Goal: Information Seeking & Learning: Learn about a topic

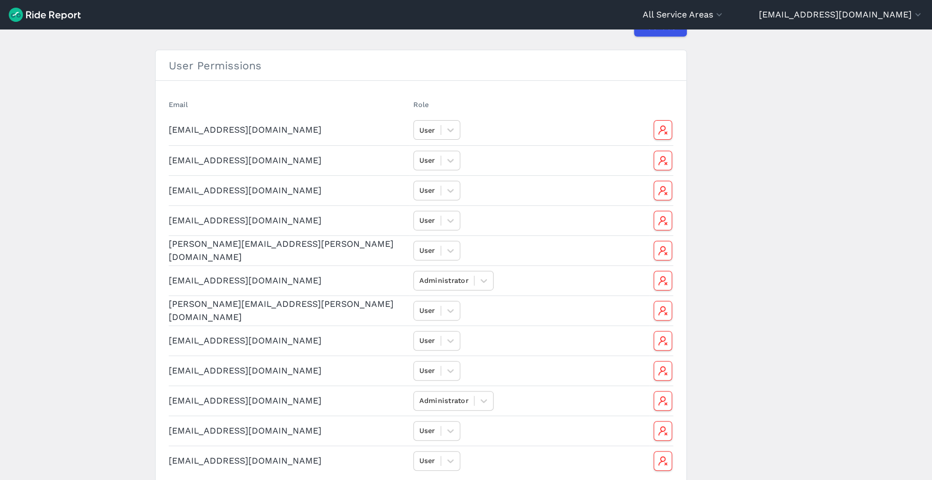
scroll to position [61, 0]
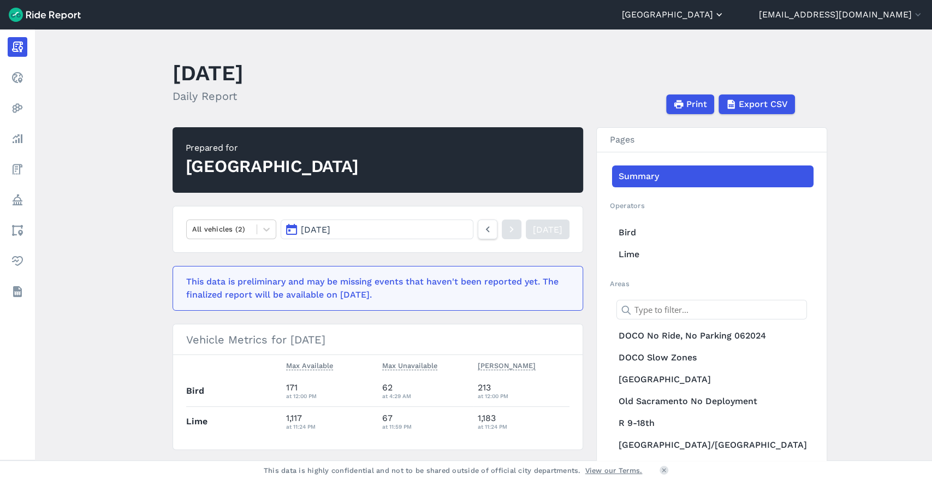
click at [724, 17] on button "[GEOGRAPHIC_DATA]" at bounding box center [673, 14] width 103 height 13
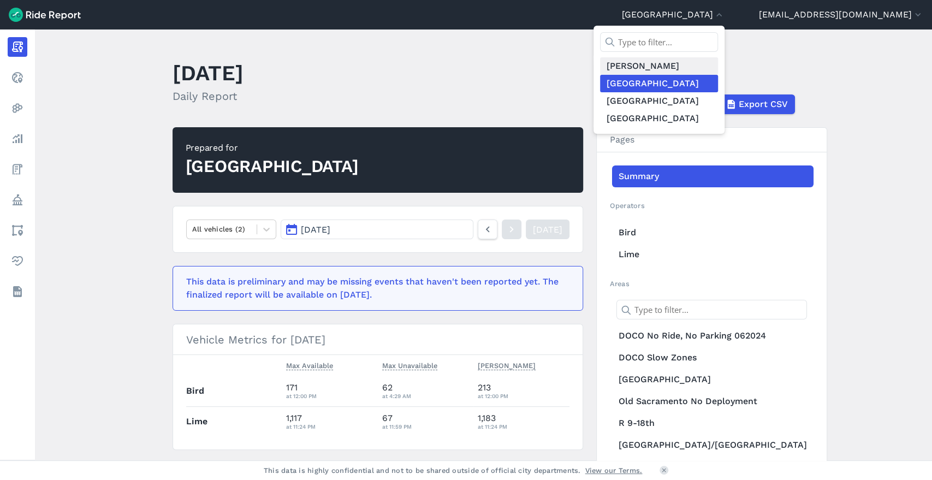
click at [689, 67] on link "[PERSON_NAME]" at bounding box center [659, 65] width 118 height 17
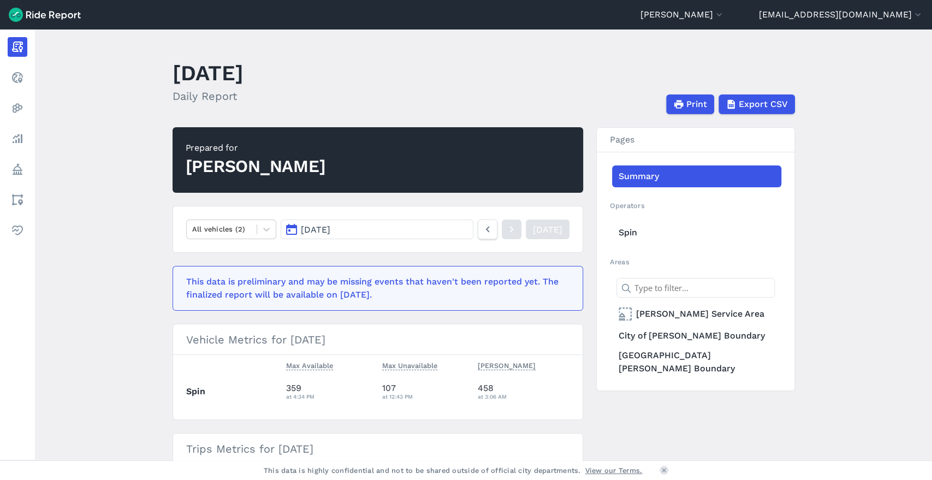
click at [882, 163] on main "August 26, 2025 Daily Report Print Export CSV Prepared for Davis All vehicles (…" at bounding box center [483, 244] width 897 height 431
click at [83, 225] on main "August 26, 2025 Daily Report Print Export CSV Prepared for Davis All vehicles (…" at bounding box center [483, 244] width 897 height 431
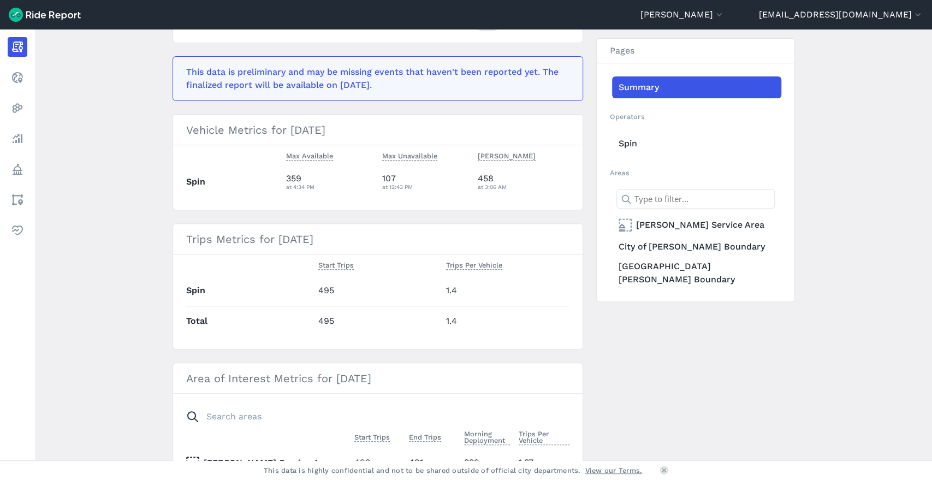
scroll to position [96, 0]
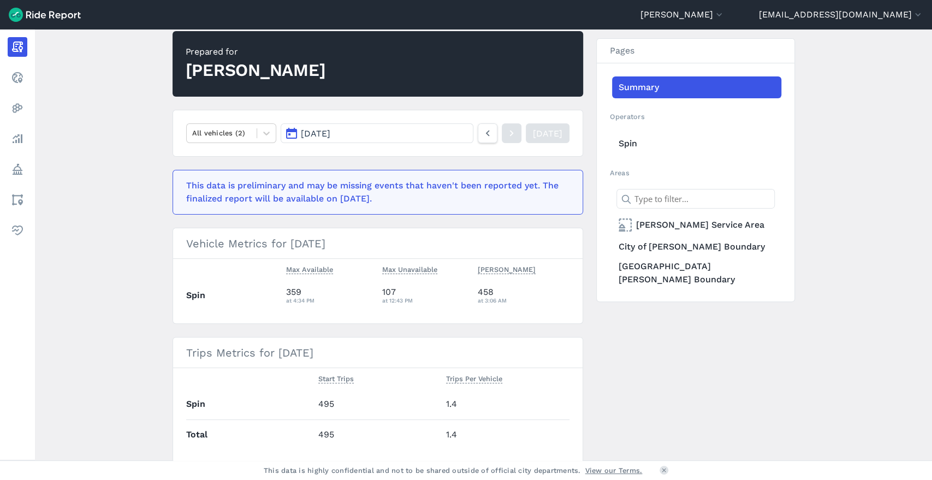
click at [152, 105] on main "August 26, 2025 Daily Report Print Export CSV Prepared for Davis All vehicles (…" at bounding box center [483, 244] width 897 height 431
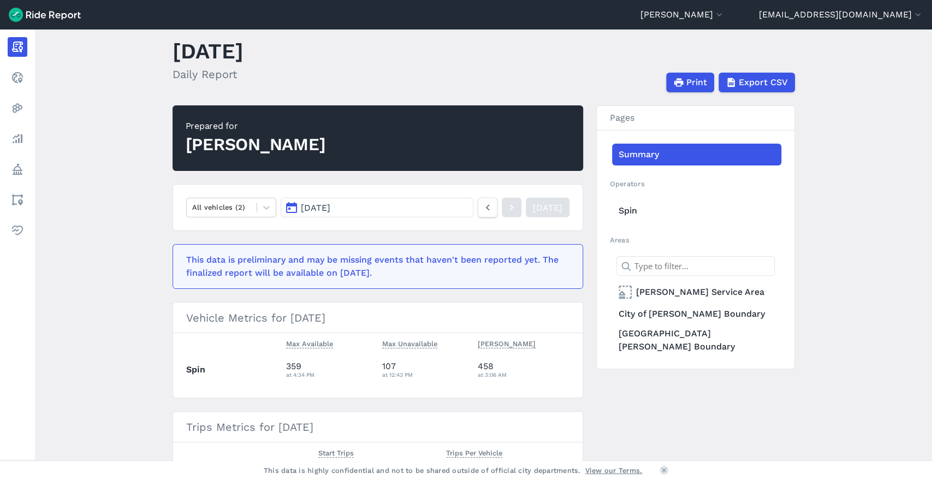
scroll to position [0, 0]
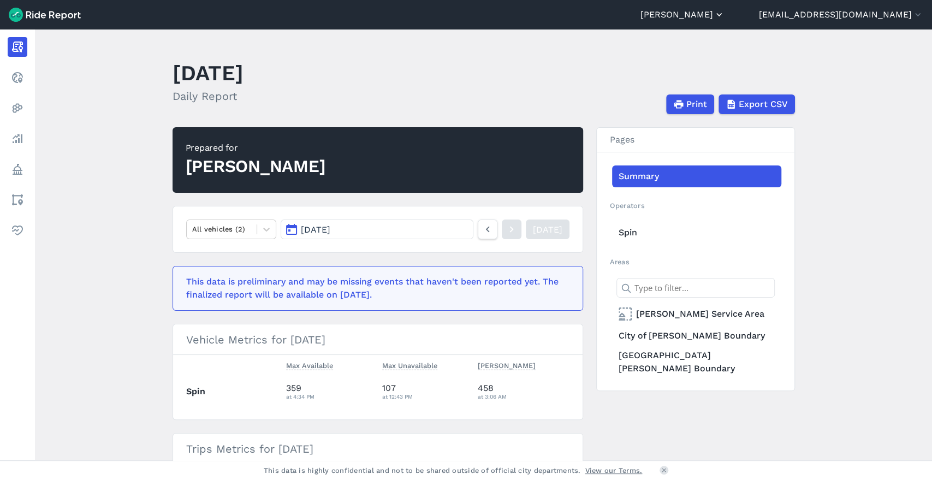
click at [724, 16] on button "[PERSON_NAME]" at bounding box center [682, 14] width 84 height 13
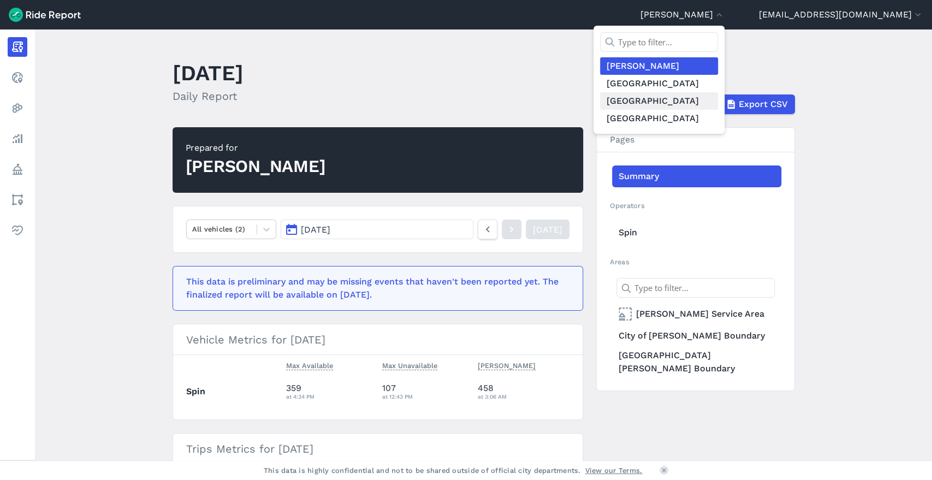
click at [709, 105] on link "[GEOGRAPHIC_DATA]" at bounding box center [659, 100] width 118 height 17
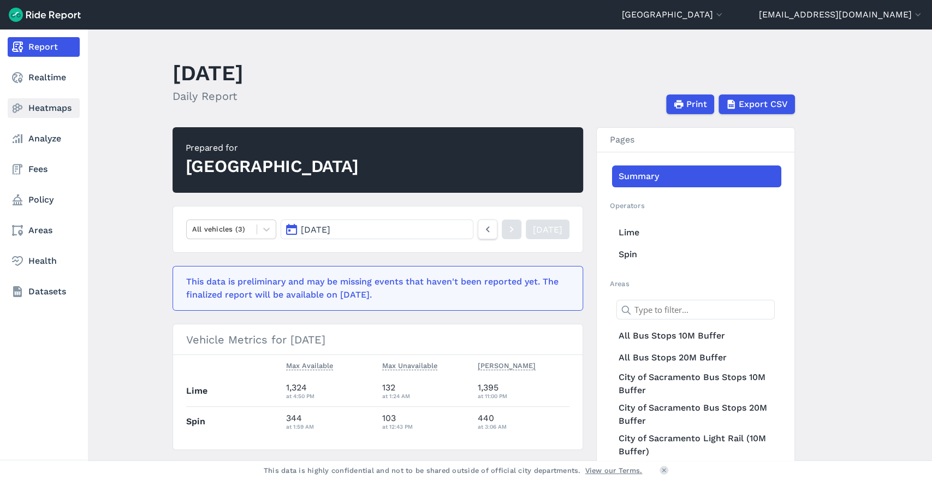
click at [46, 114] on link "Heatmaps" at bounding box center [44, 108] width 72 height 20
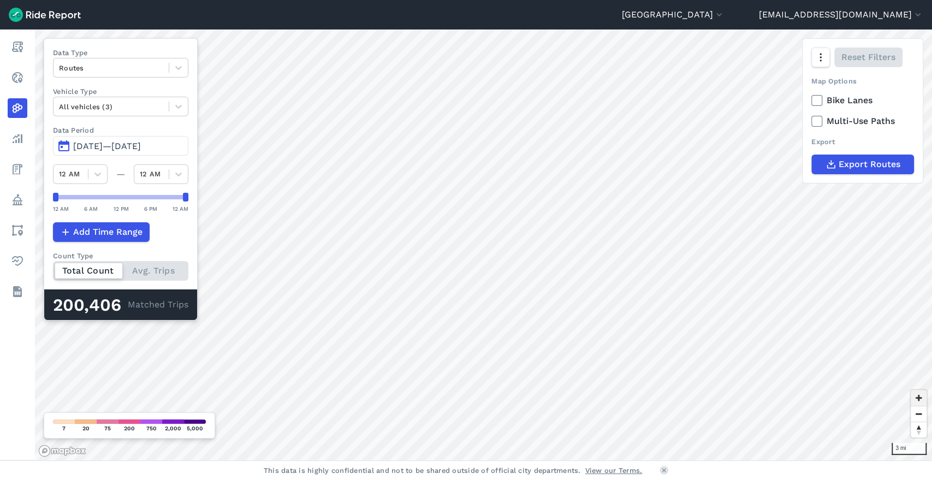
click at [919, 403] on span "Zoom in" at bounding box center [919, 398] width 16 height 16
click at [919, 397] on span "Zoom in" at bounding box center [919, 398] width 16 height 16
click at [921, 399] on span "Zoom in" at bounding box center [919, 398] width 16 height 16
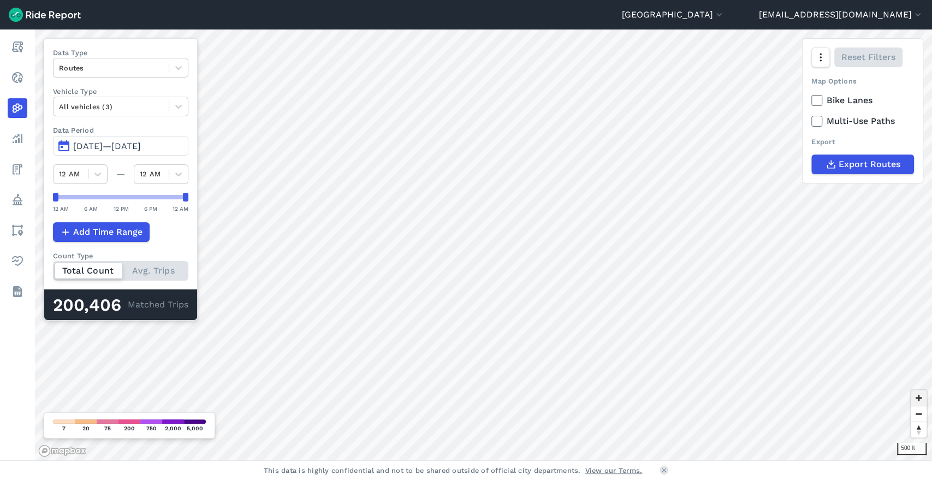
click at [917, 401] on span "Zoom in" at bounding box center [919, 398] width 16 height 16
click at [918, 410] on span "Zoom out" at bounding box center [919, 413] width 16 height 15
click at [919, 414] on span "Zoom out" at bounding box center [919, 413] width 16 height 15
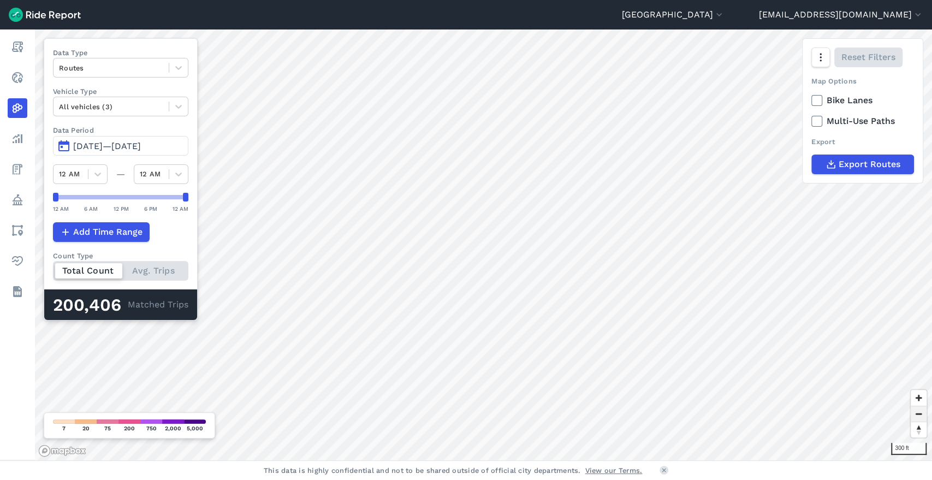
click at [921, 414] on span "Zoom out" at bounding box center [919, 413] width 16 height 15
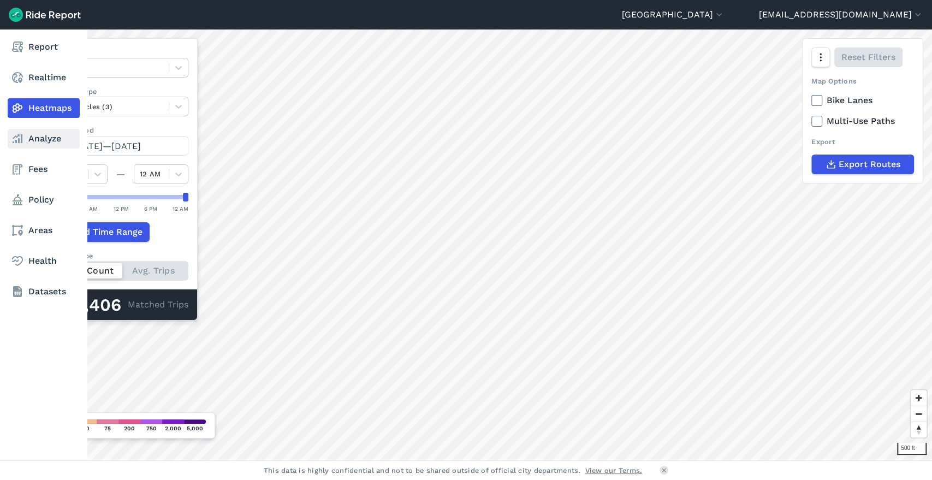
click at [34, 144] on link "Analyze" at bounding box center [44, 139] width 72 height 20
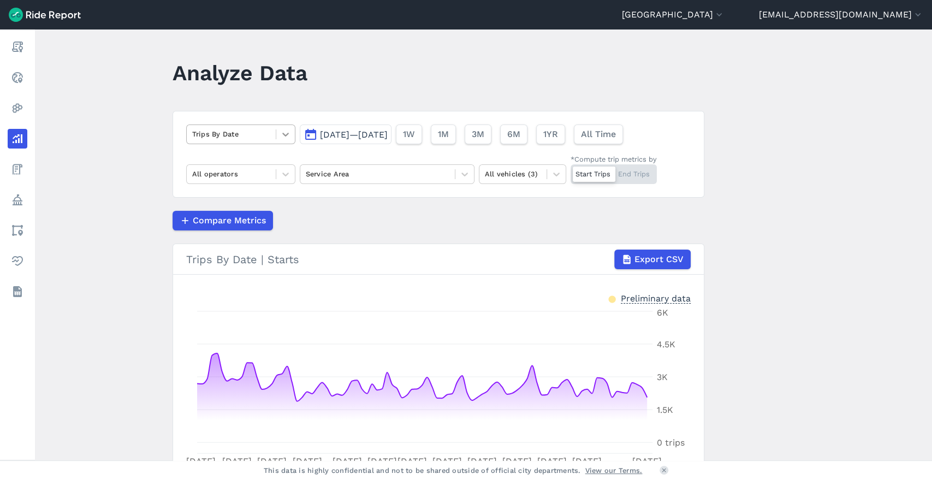
click at [282, 133] on icon at bounding box center [285, 134] width 11 height 11
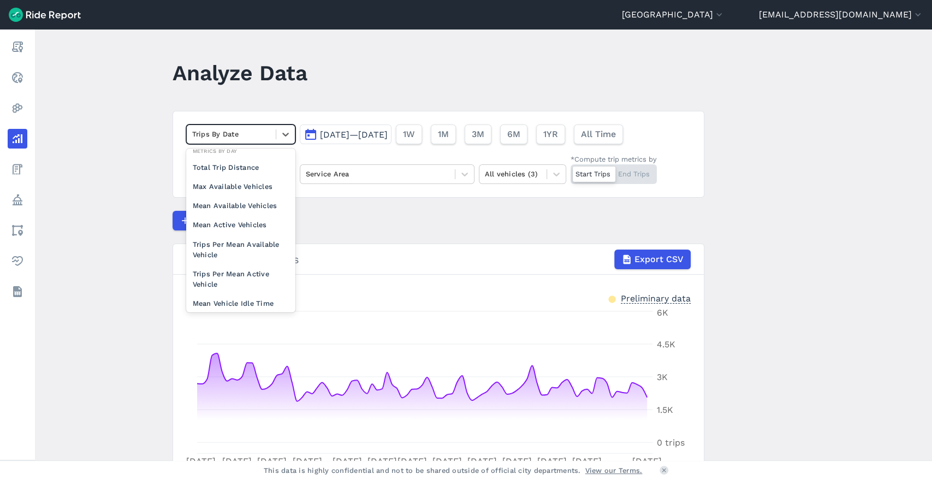
scroll to position [94, 0]
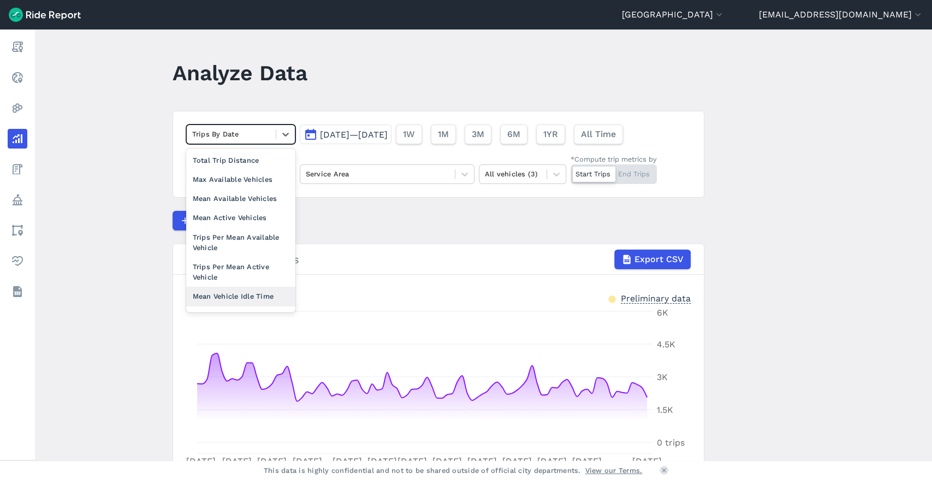
click at [209, 304] on div "Mean Vehicle Idle Time" at bounding box center [240, 296] width 109 height 19
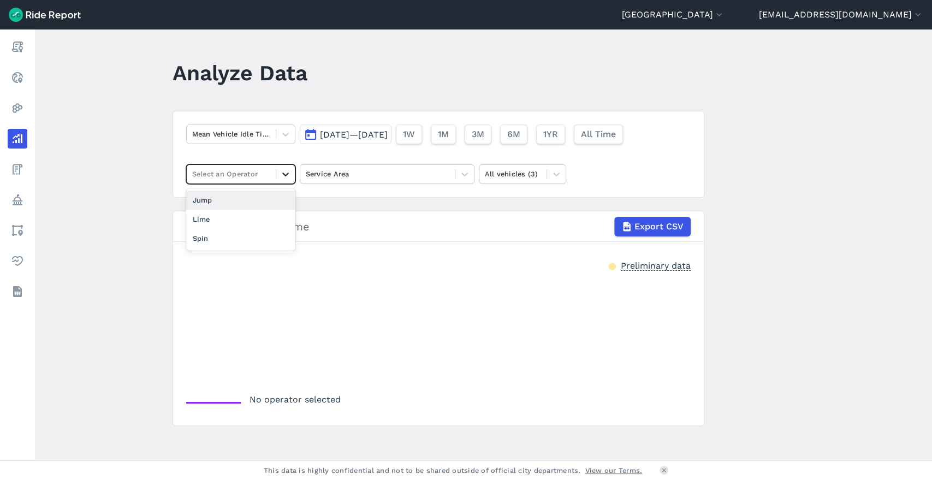
click at [280, 174] on icon at bounding box center [285, 174] width 11 height 11
click at [347, 172] on div at bounding box center [378, 174] width 144 height 13
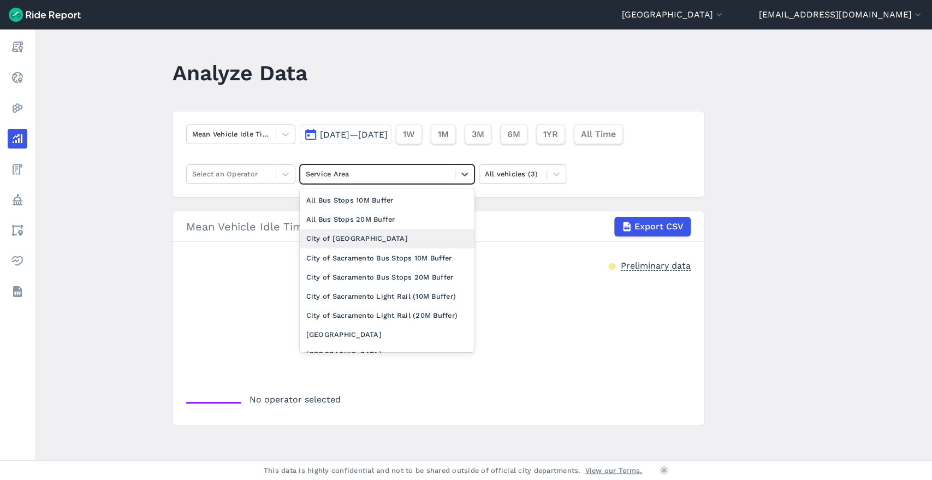
click at [349, 234] on div "City of Sacramento" at bounding box center [387, 238] width 175 height 19
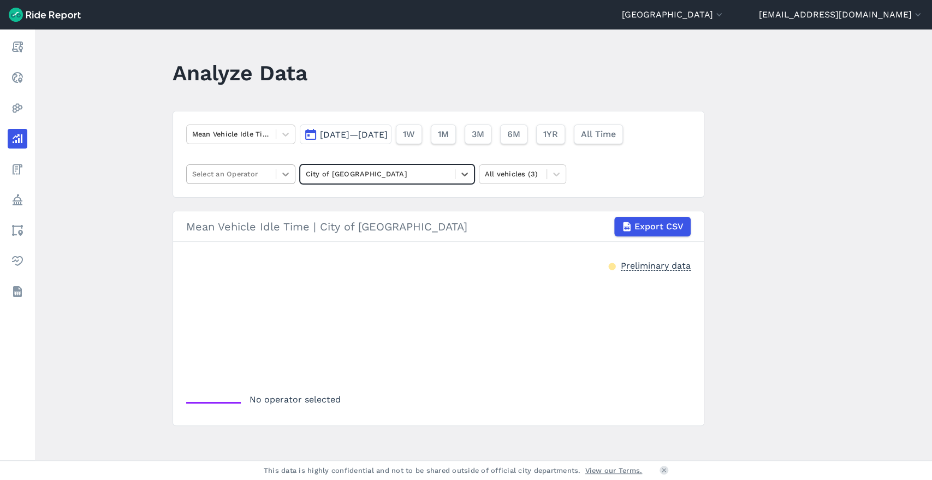
click at [281, 172] on icon at bounding box center [285, 174] width 11 height 11
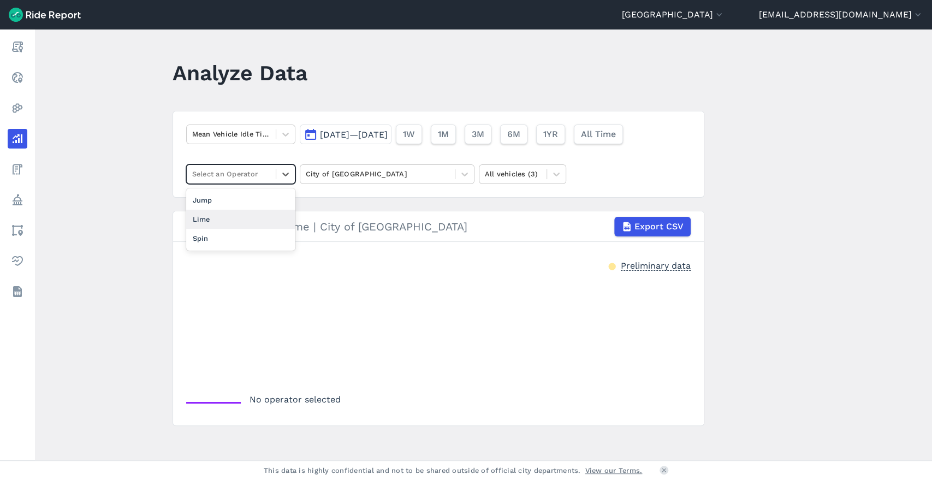
click at [228, 214] on div "Lime" at bounding box center [240, 219] width 109 height 19
